Goal: Navigation & Orientation: Find specific page/section

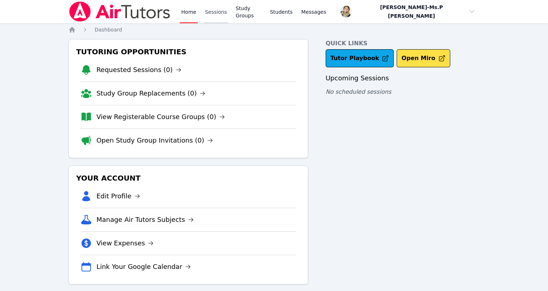
click at [205, 12] on link "Sessions" at bounding box center [216, 11] width 25 height 23
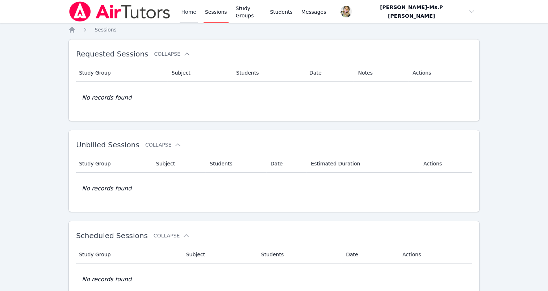
click at [192, 12] on link "Home" at bounding box center [189, 11] width 18 height 23
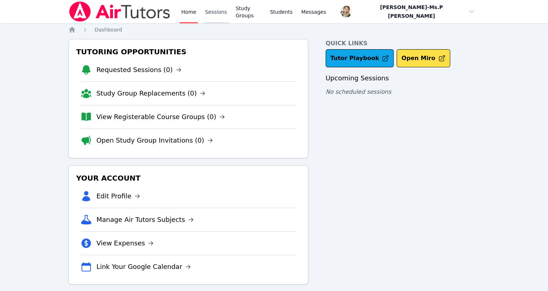
click at [216, 13] on link "Sessions" at bounding box center [216, 11] width 25 height 23
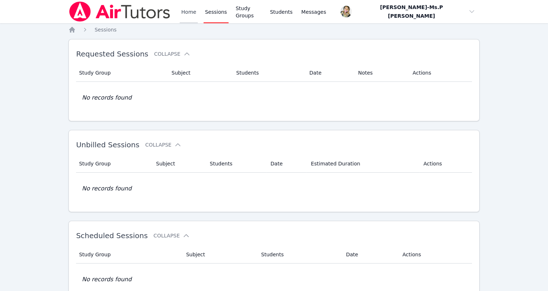
click at [195, 16] on link "Home" at bounding box center [189, 11] width 18 height 23
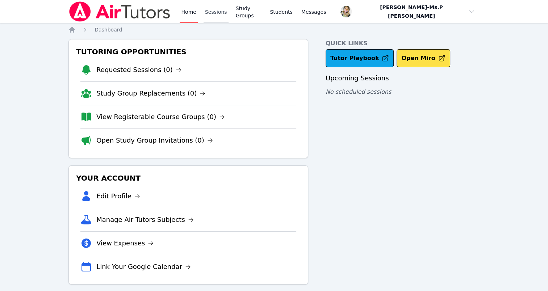
click at [217, 14] on link "Sessions" at bounding box center [216, 11] width 25 height 23
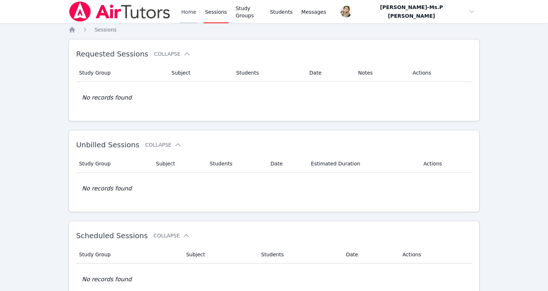
click at [193, 12] on link "Home" at bounding box center [189, 11] width 18 height 23
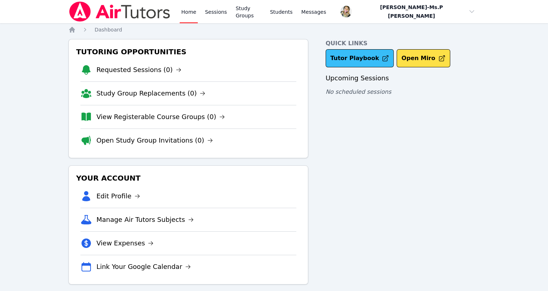
click at [347, 57] on link "Tutor Playbook" at bounding box center [360, 58] width 68 height 18
click at [210, 12] on link "Sessions" at bounding box center [216, 11] width 25 height 23
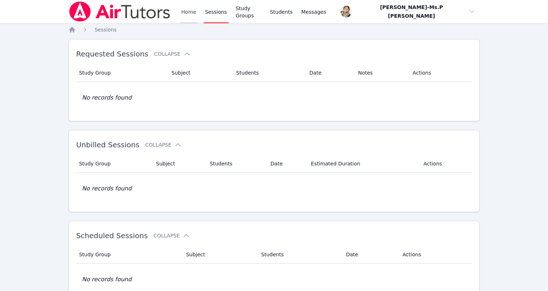
click at [188, 16] on link "Home" at bounding box center [189, 11] width 18 height 23
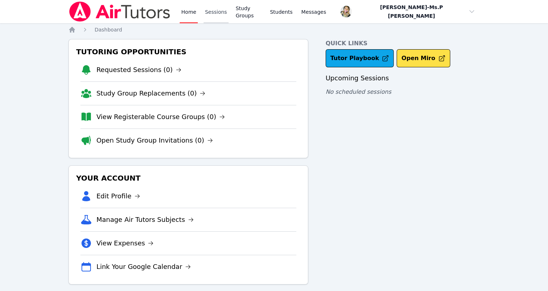
click at [212, 10] on link "Sessions" at bounding box center [216, 11] width 25 height 23
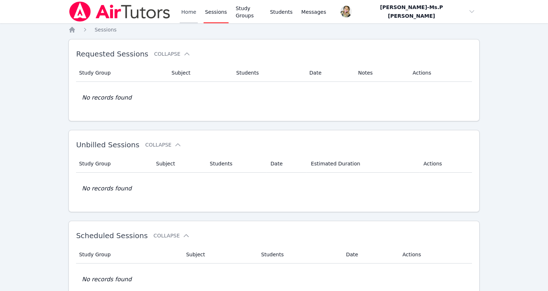
click at [188, 16] on link "Home" at bounding box center [189, 11] width 18 height 23
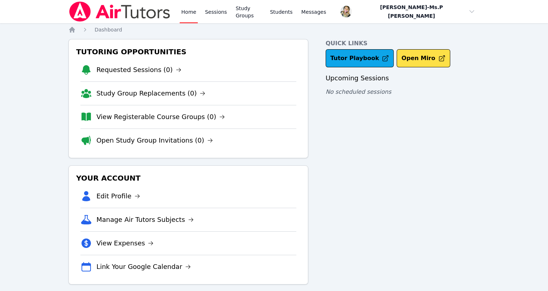
click at [397, 161] on div "Quick Links Tutor Playbook Open Miro Upcoming Sessions No scheduled sessions" at bounding box center [403, 162] width 154 height 246
click at [212, 10] on link "Sessions" at bounding box center [216, 11] width 25 height 23
